Goal: Check status: Check status

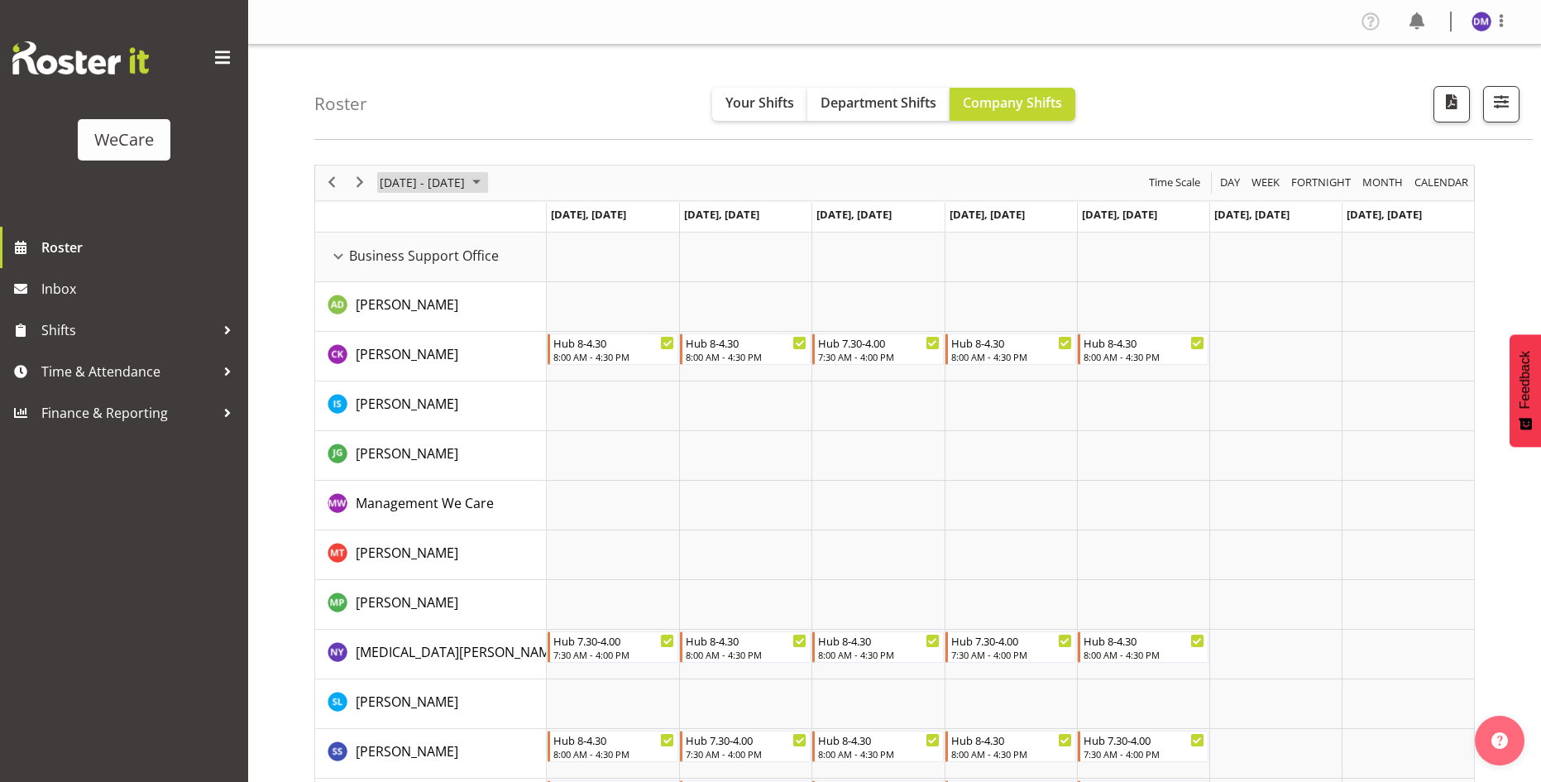
scroll to position [6675, 0]
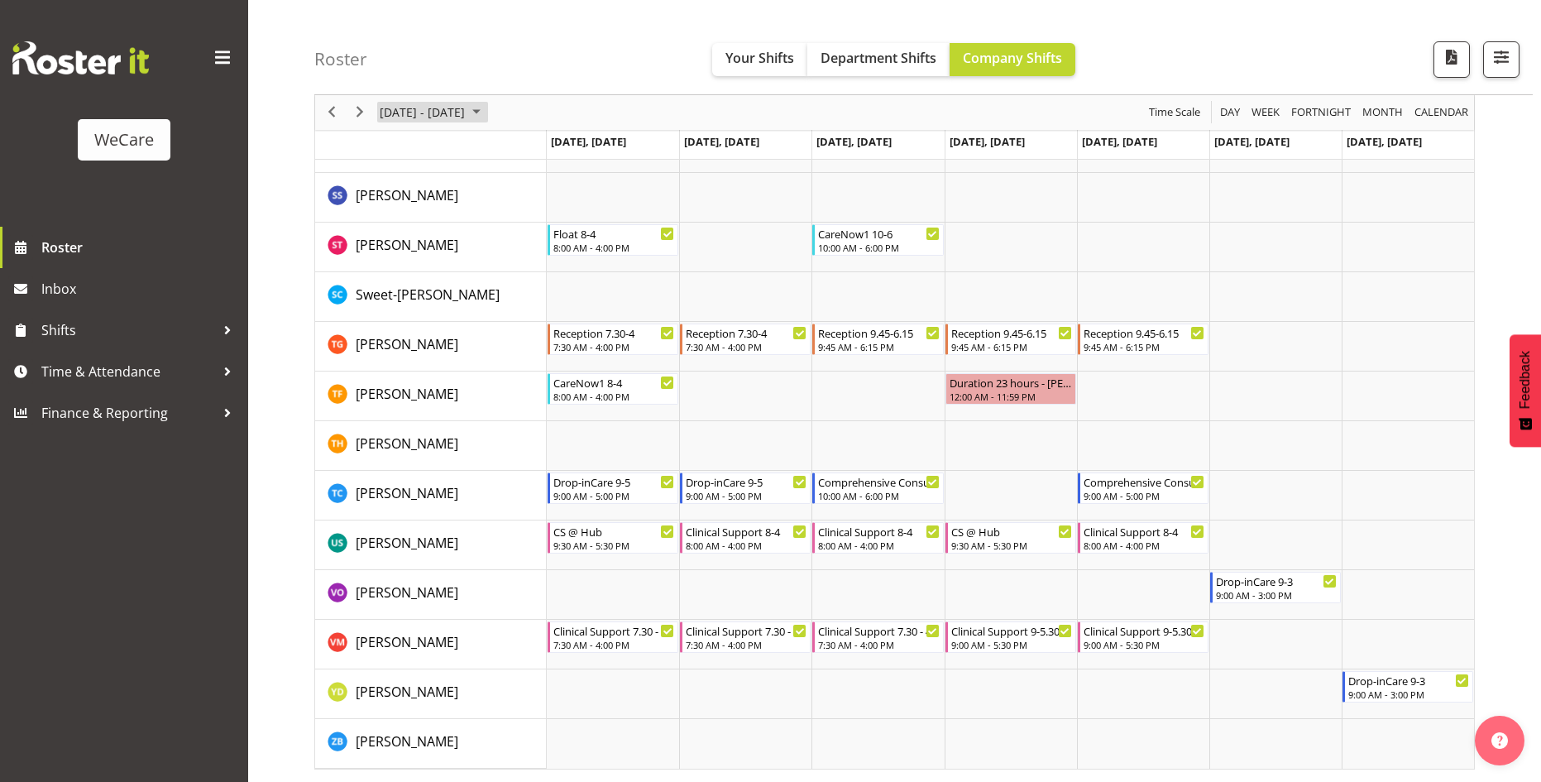
click at [486, 111] on span "August 2025" at bounding box center [476, 113] width 20 height 21
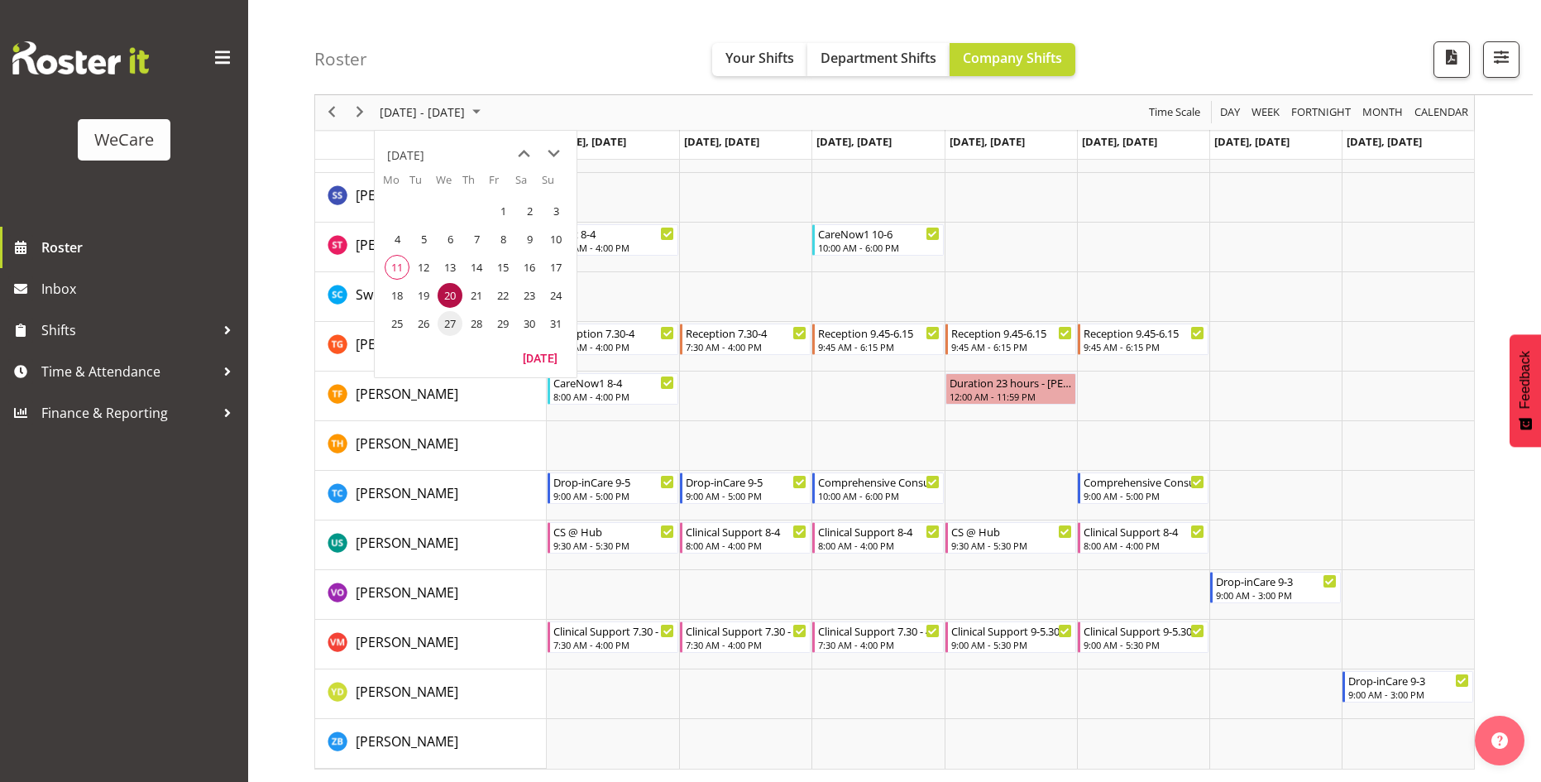
click at [447, 324] on span "27" at bounding box center [450, 323] width 25 height 25
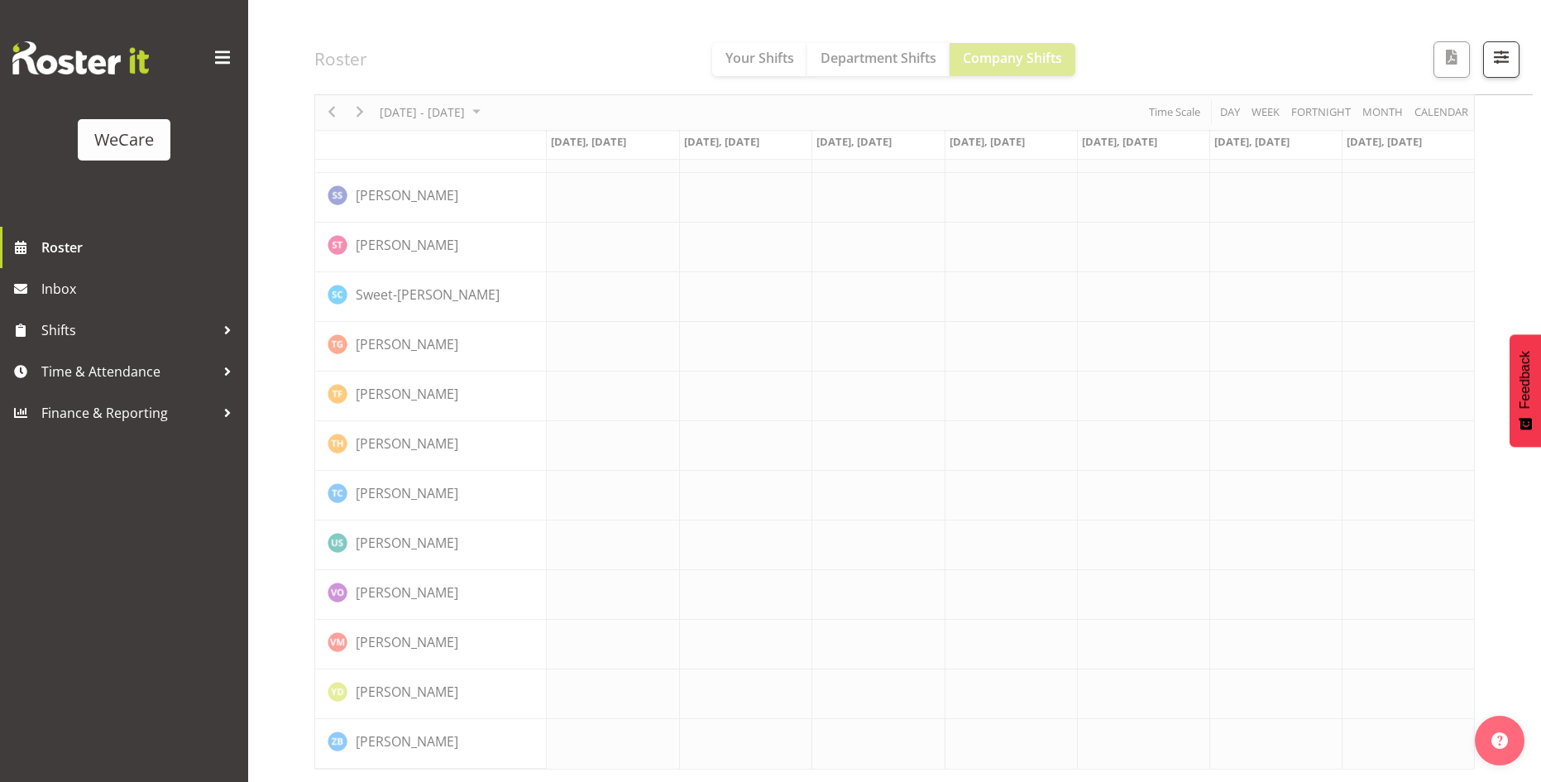
scroll to position [6610, 0]
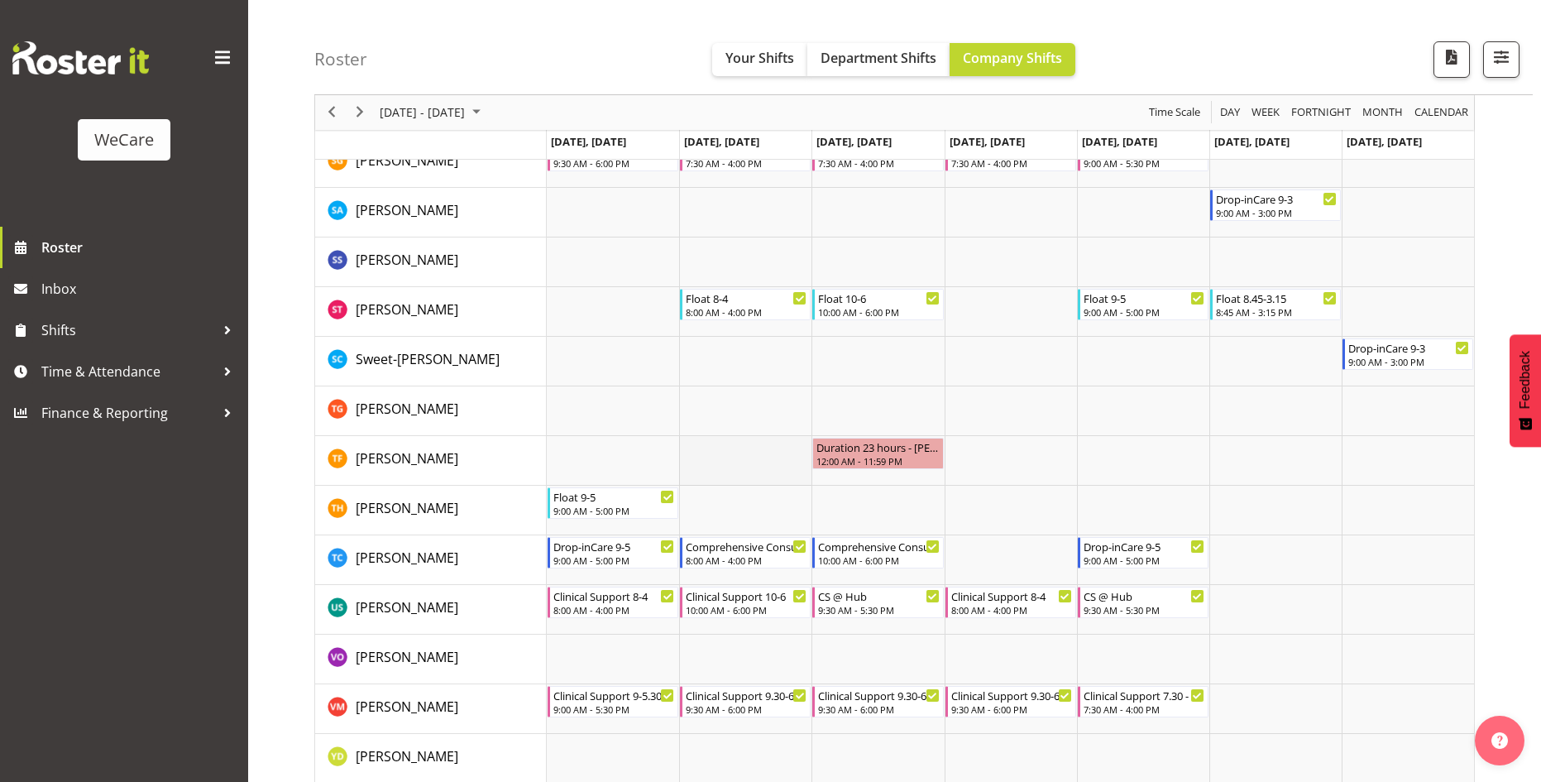
click at [713, 446] on td "Timeline Week of August 27, 2025" at bounding box center [745, 461] width 132 height 50
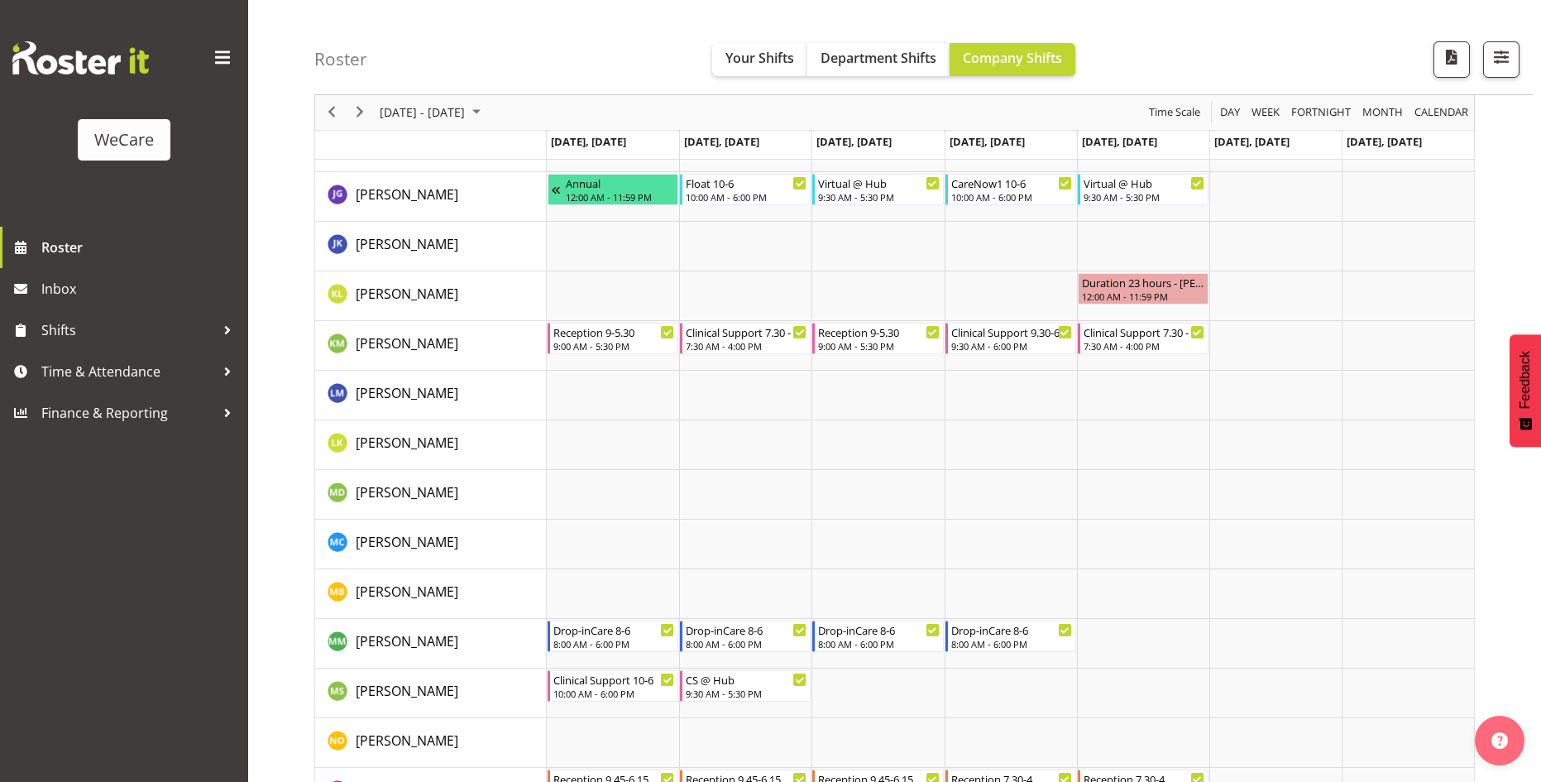
scroll to position [5550, 0]
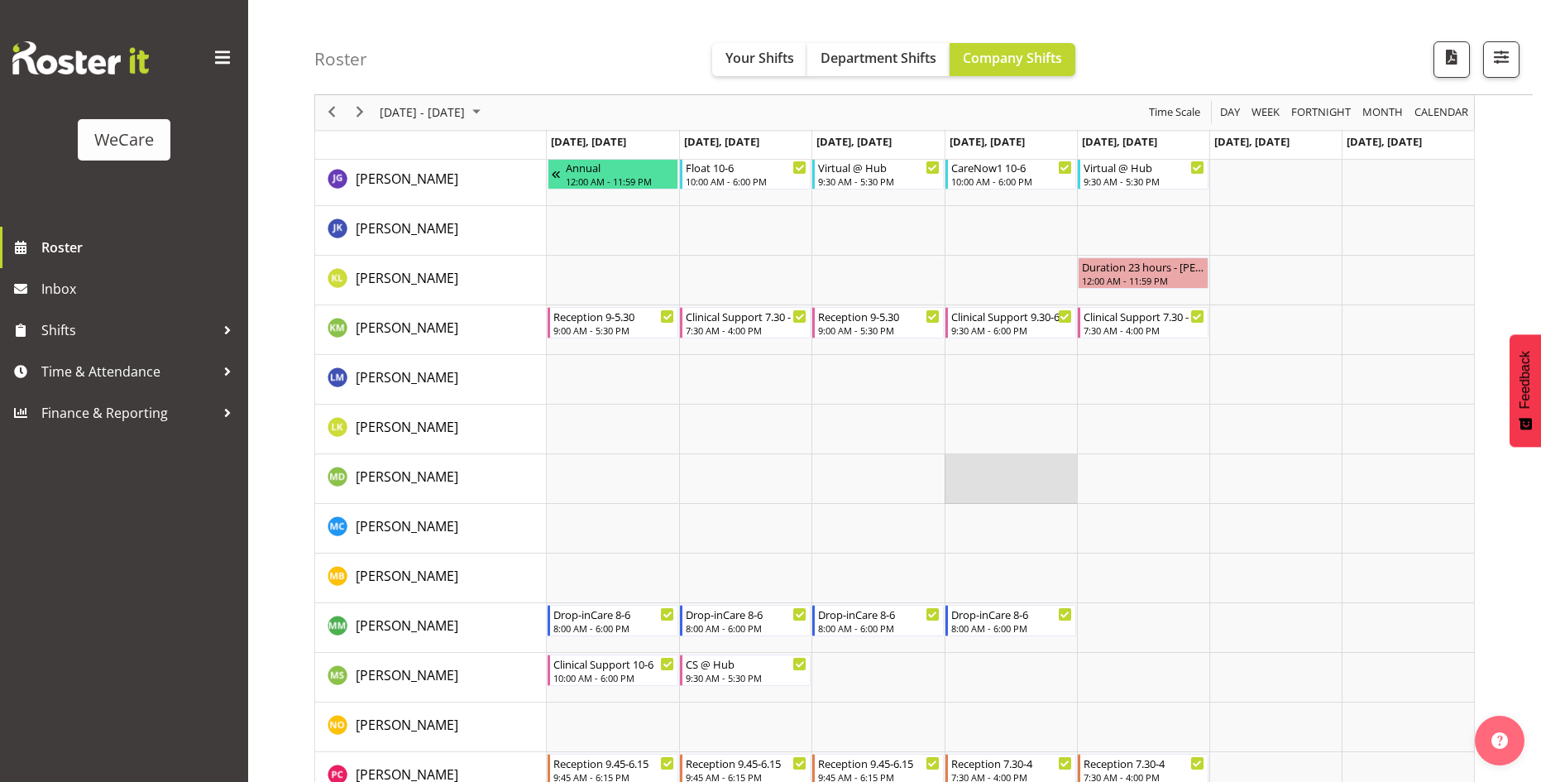
click at [996, 475] on td "Timeline Week of August 27, 2025" at bounding box center [1011, 479] width 132 height 50
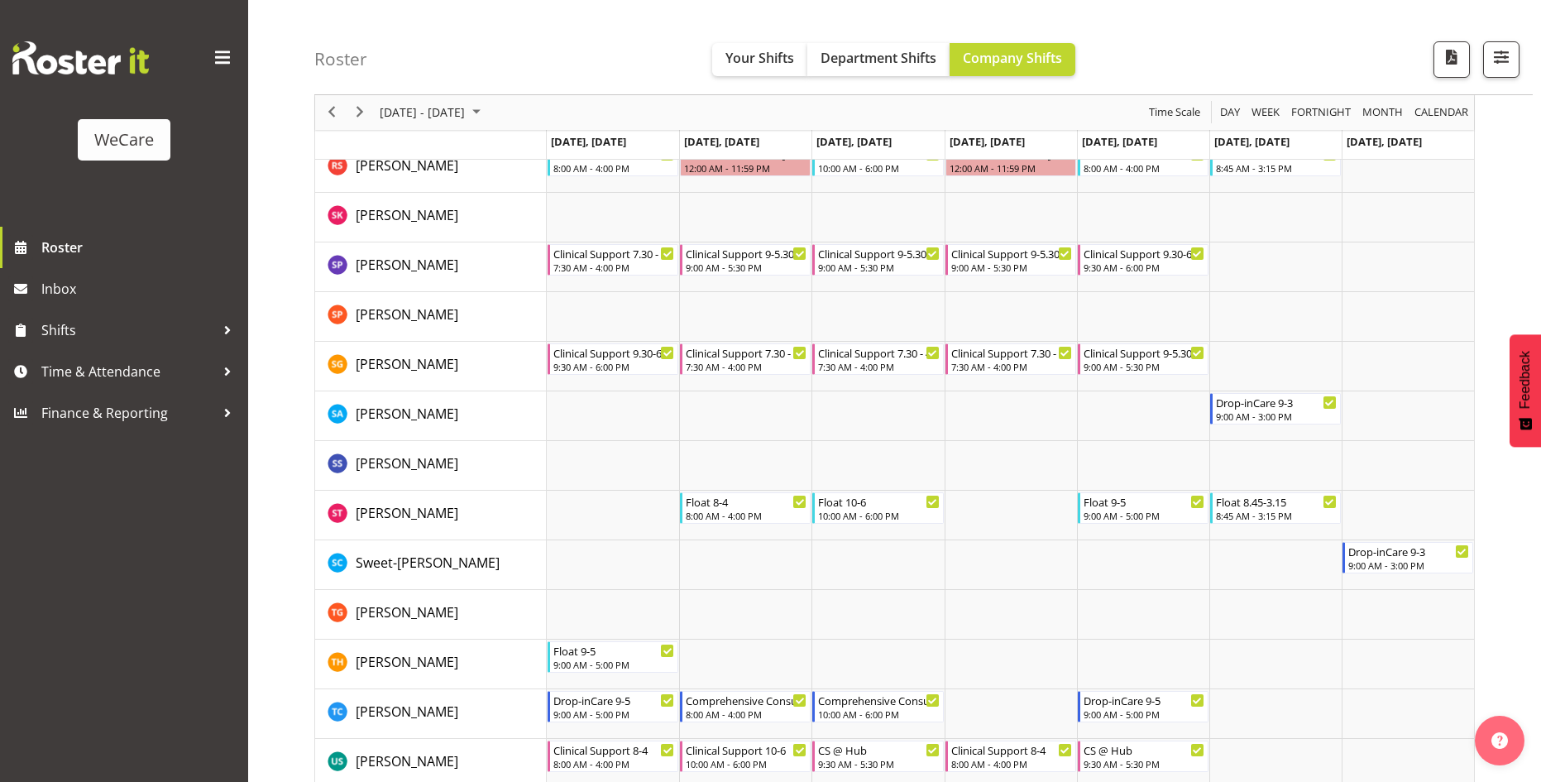
scroll to position [6294, 0]
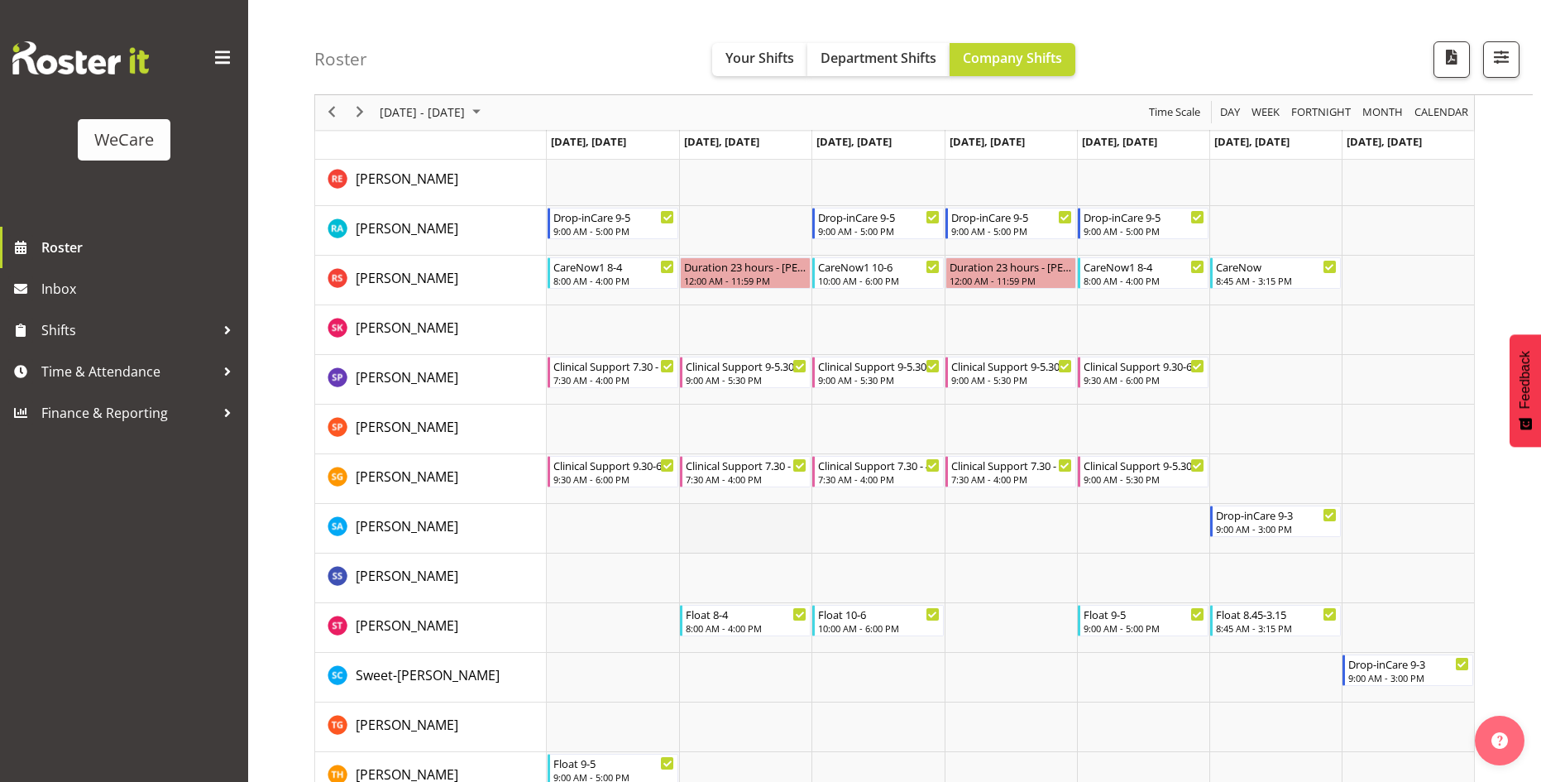
click at [768, 530] on td "Timeline Week of August 27, 2025" at bounding box center [745, 529] width 132 height 50
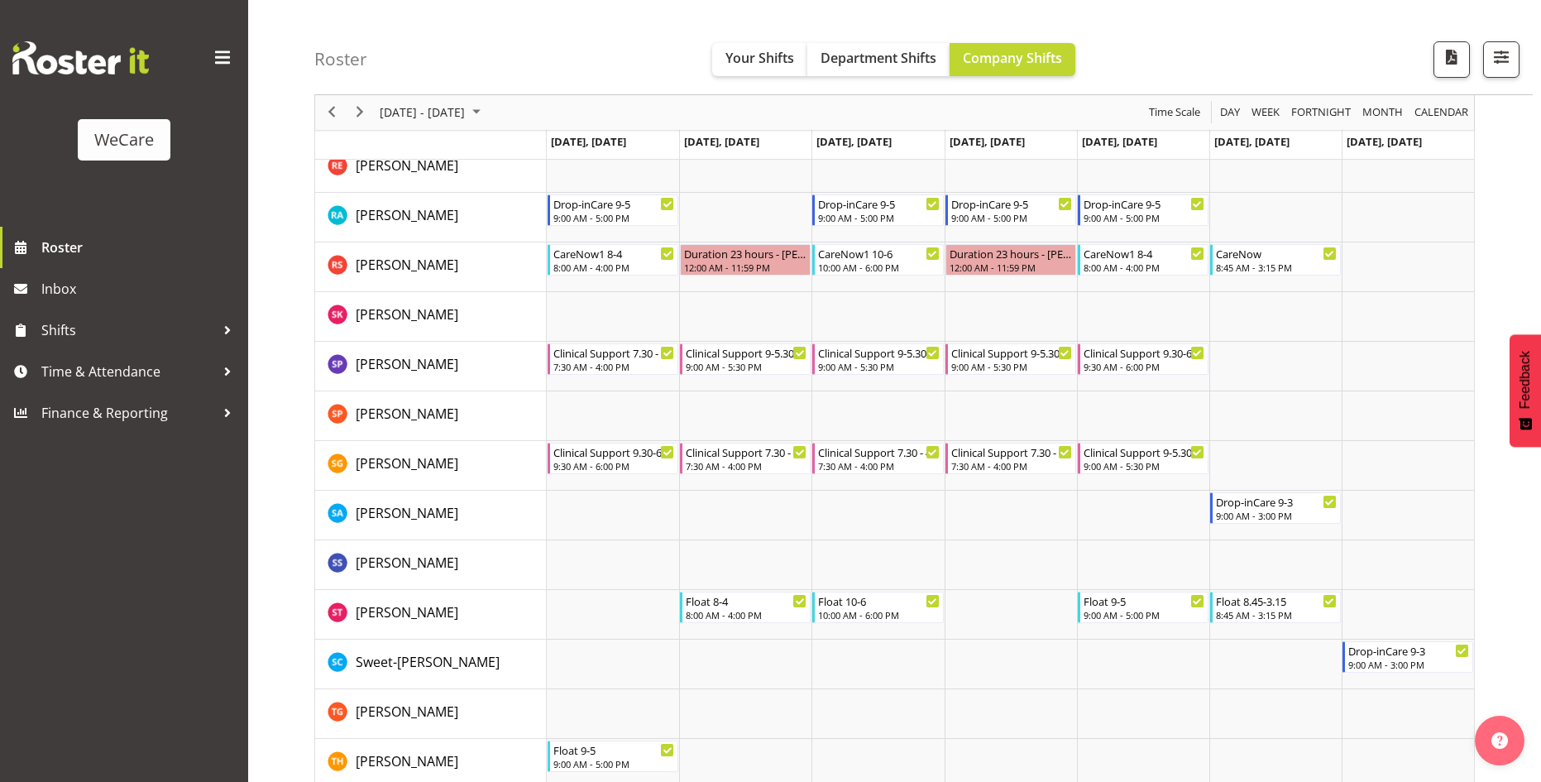
scroll to position [6460, 0]
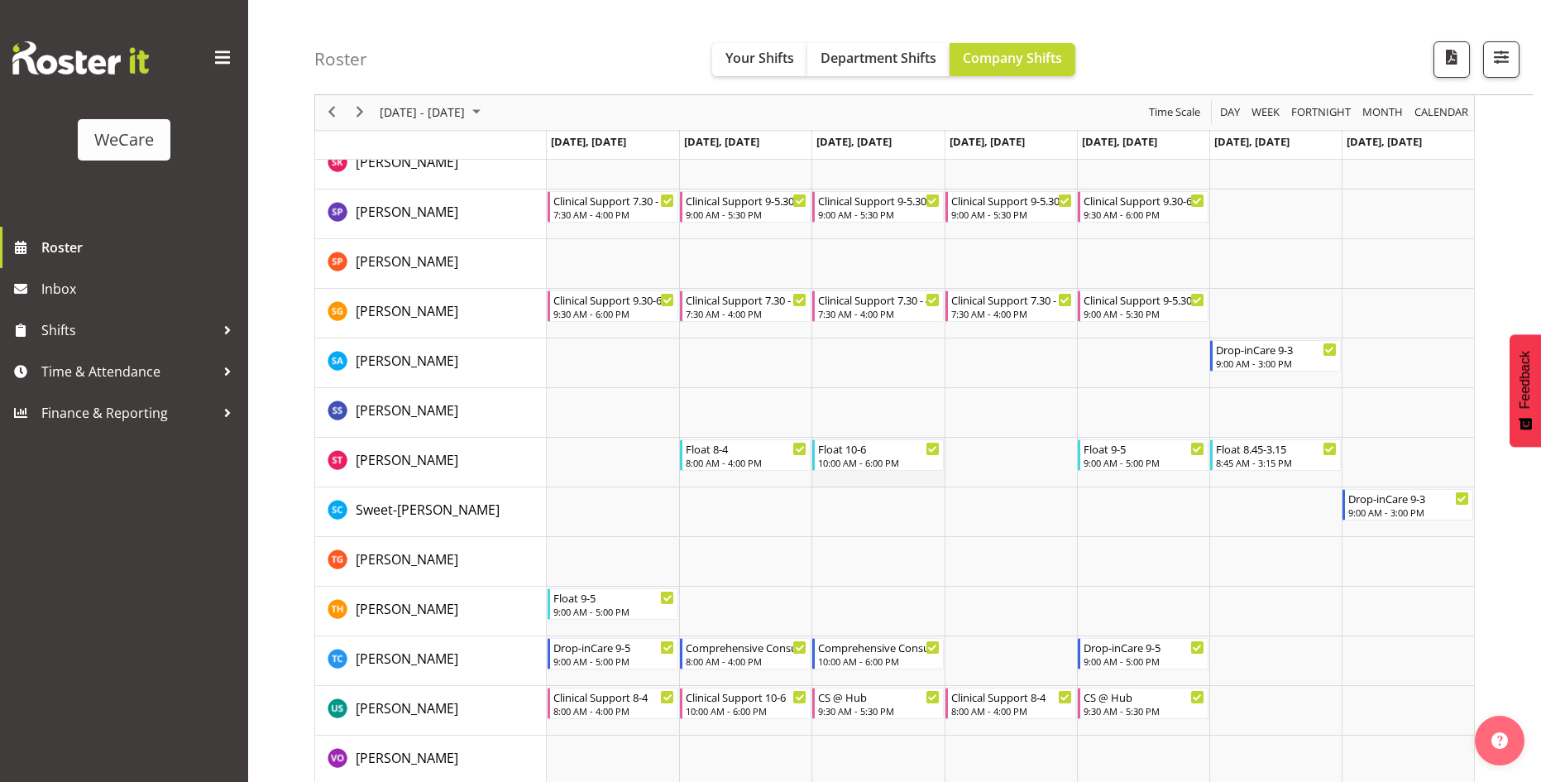
click at [823, 482] on td "Timeline Week of August 27, 2025" at bounding box center [877, 463] width 132 height 50
click at [486, 108] on span "August 2025" at bounding box center [476, 113] width 20 height 21
click at [419, 265] on span "12" at bounding box center [423, 267] width 25 height 25
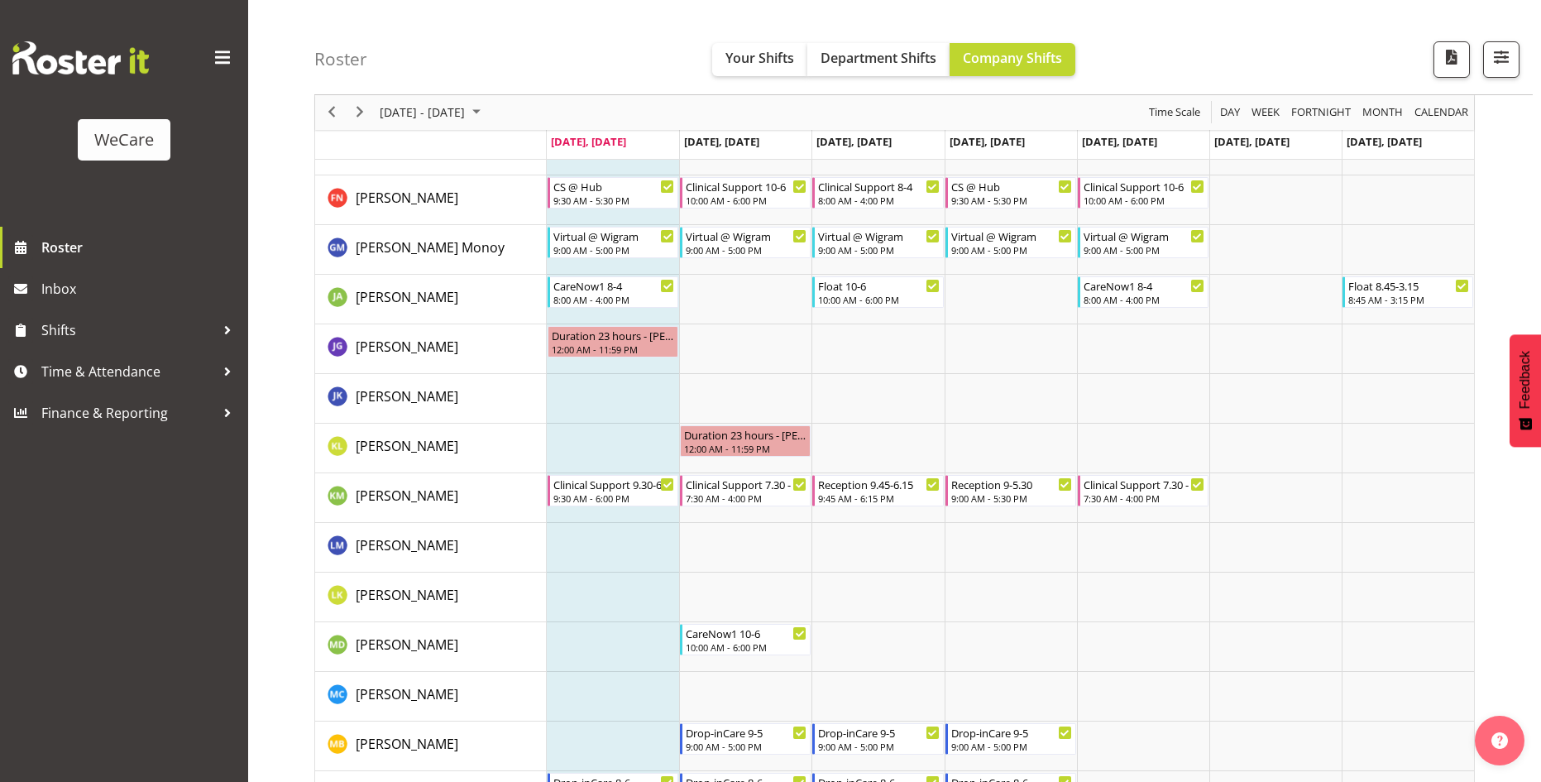
scroll to position [5385, 0]
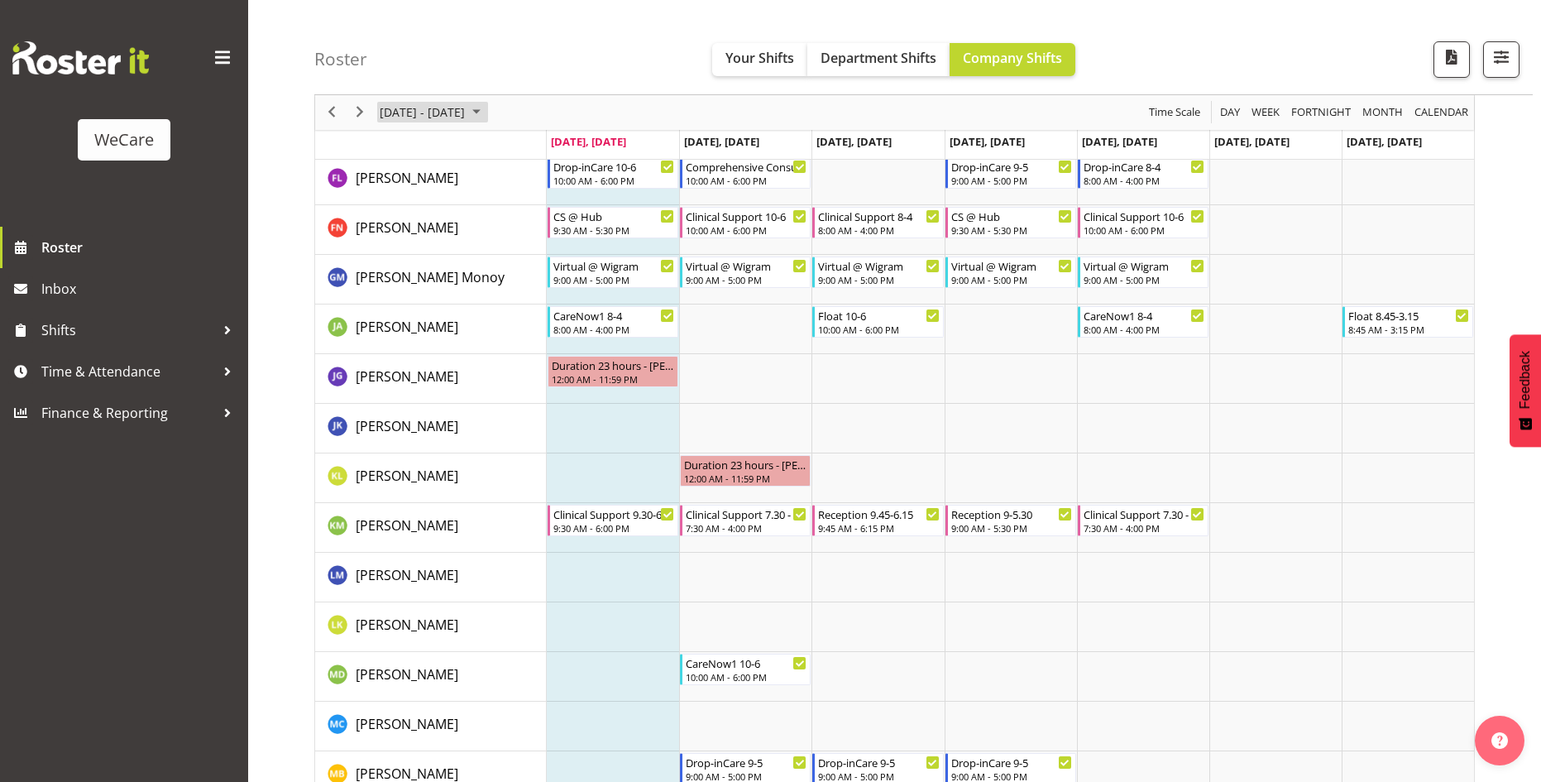
click at [486, 112] on span "August 2025" at bounding box center [476, 113] width 20 height 21
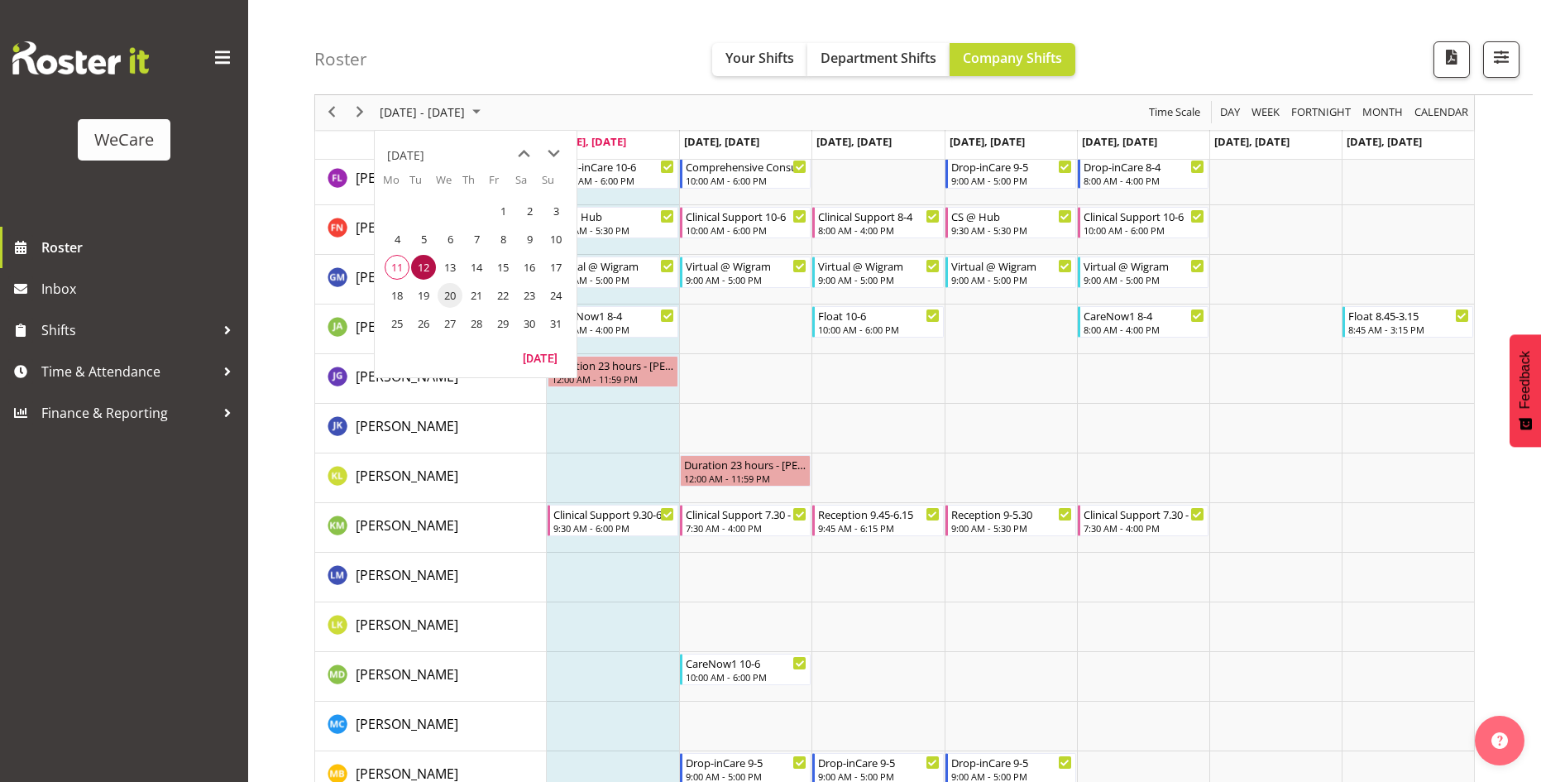
click at [443, 301] on span "20" at bounding box center [450, 295] width 25 height 25
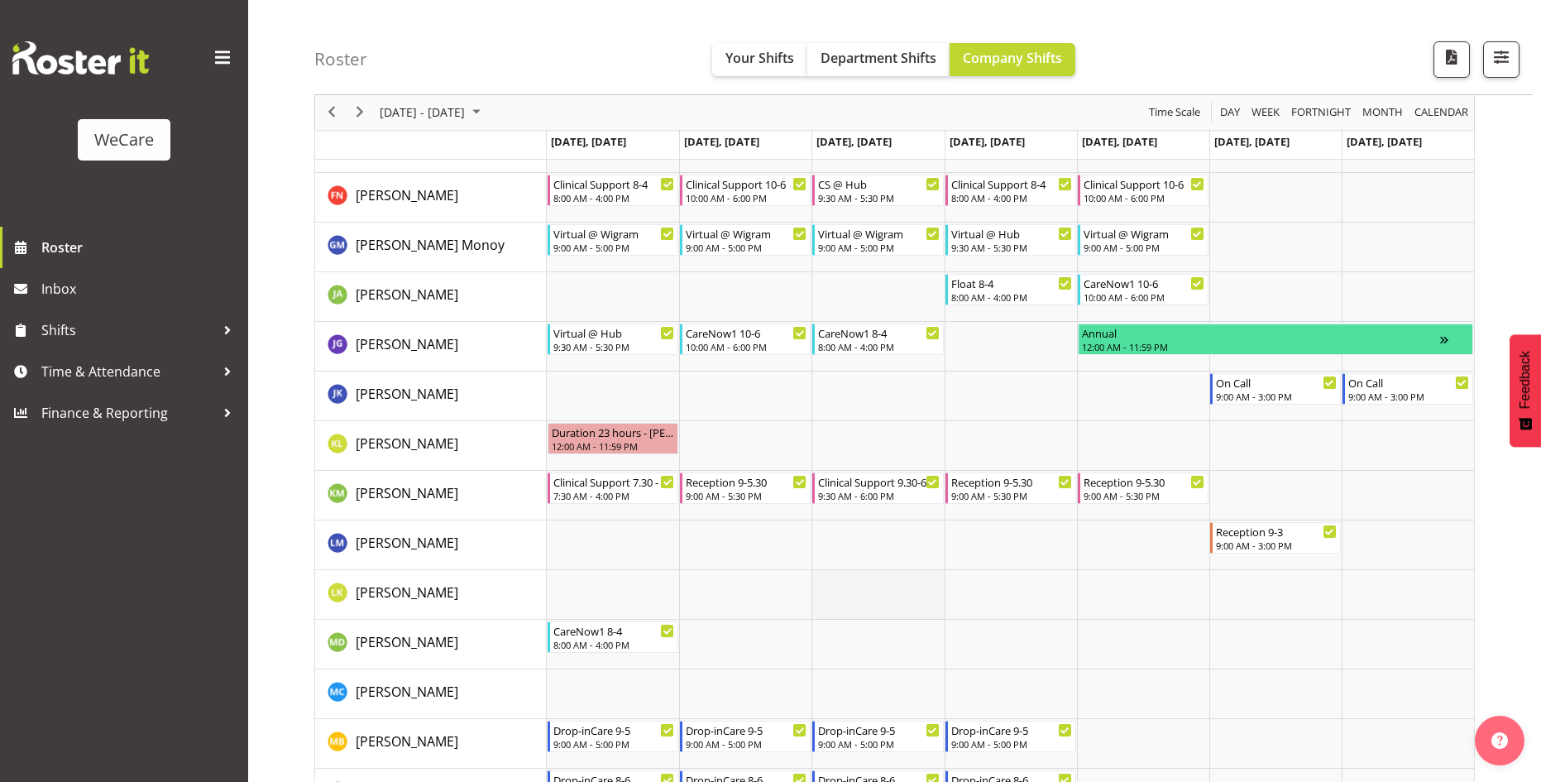
click at [925, 591] on td "Timeline Week of August 20, 2025" at bounding box center [877, 595] width 132 height 50
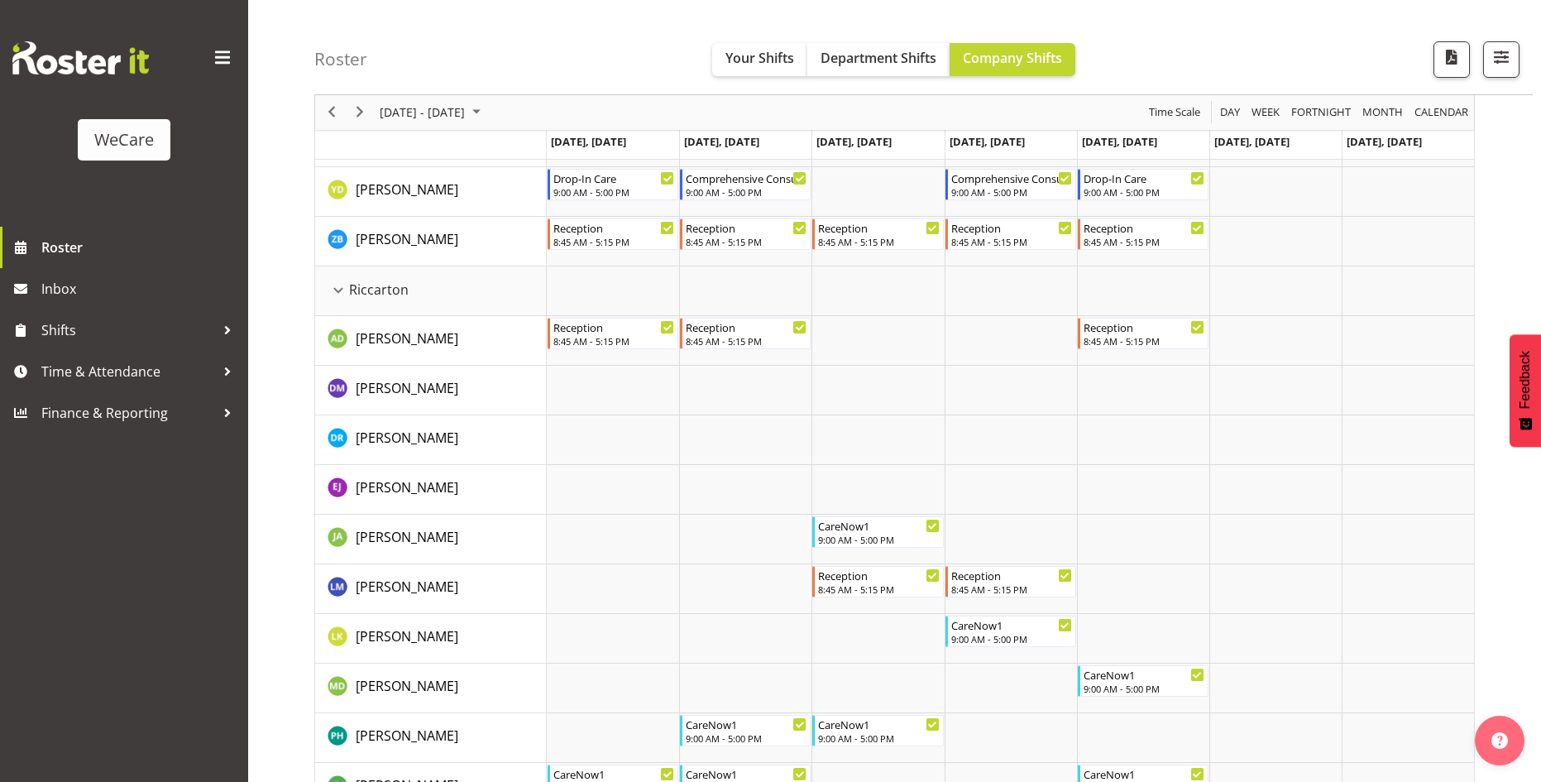
scroll to position [3565, 0]
